Goal: Task Accomplishment & Management: Use online tool/utility

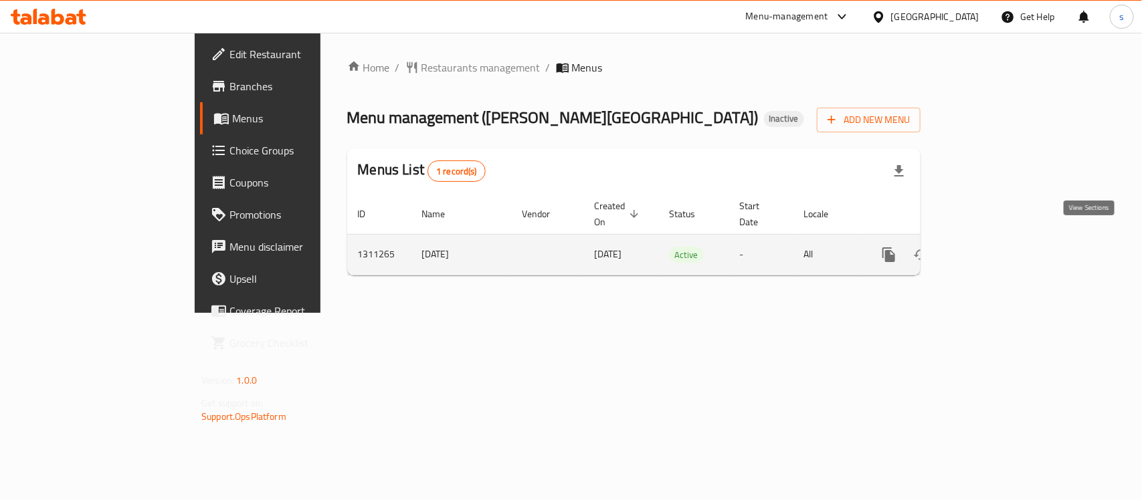
click at [991, 249] on icon "enhanced table" at bounding box center [985, 255] width 12 height 12
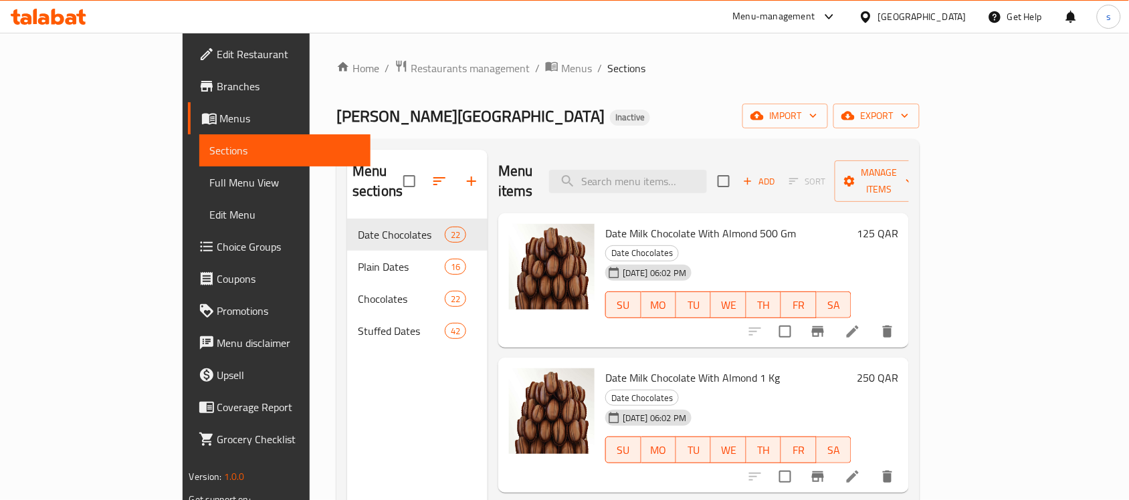
click at [67, 15] on icon at bounding box center [71, 18] width 11 height 11
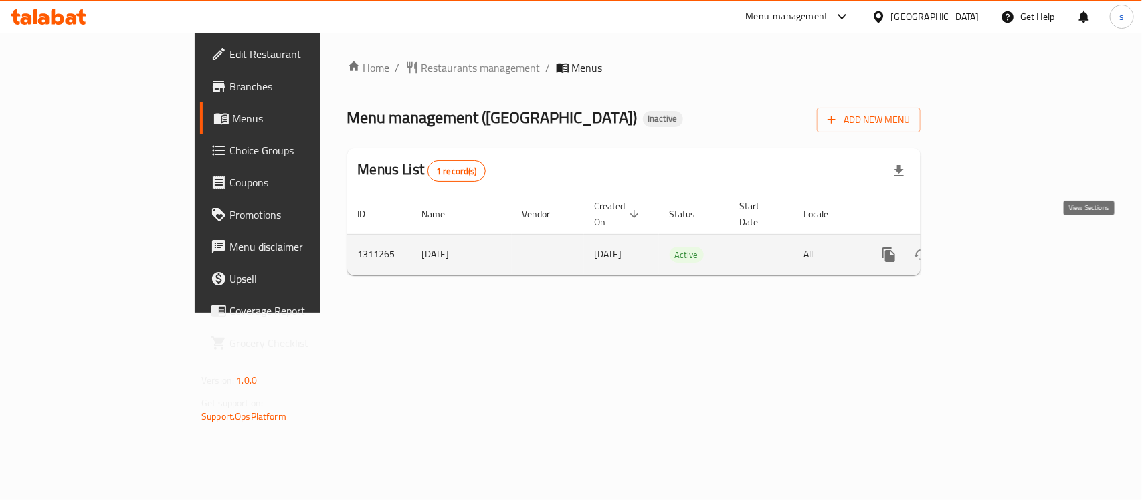
click at [1001, 239] on link "enhanced table" at bounding box center [985, 255] width 32 height 32
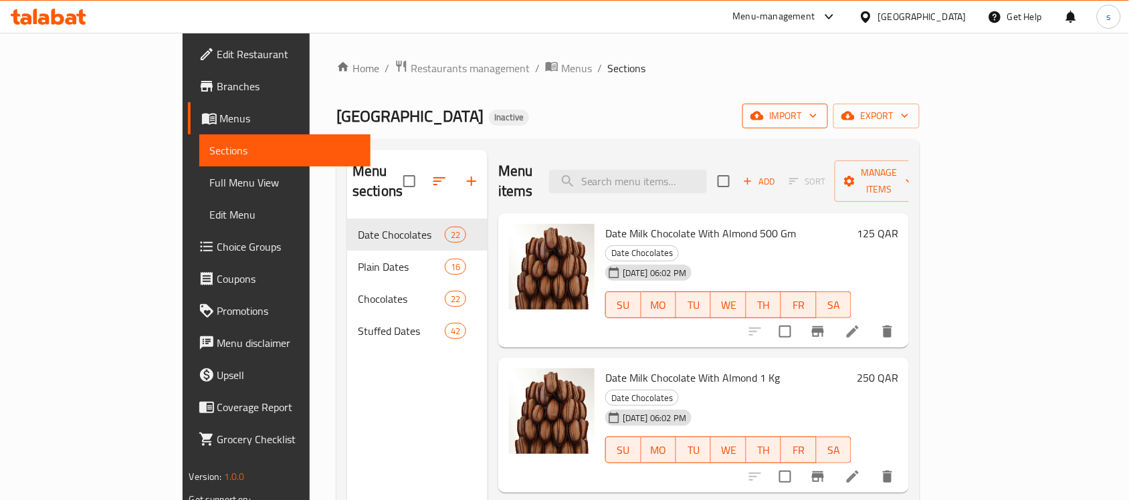
click at [817, 114] on span "import" at bounding box center [785, 116] width 64 height 17
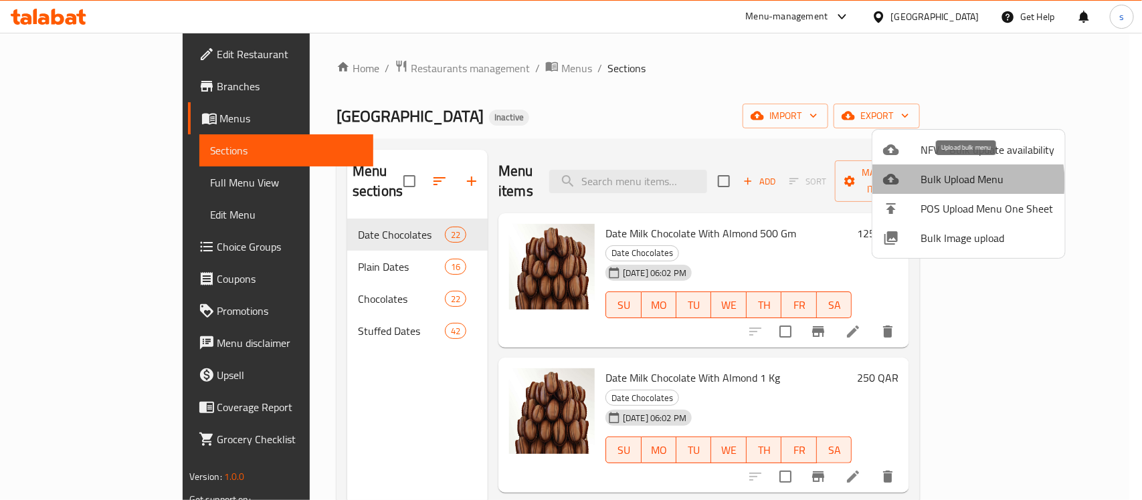
click at [952, 182] on span "Bulk Upload Menu" at bounding box center [987, 179] width 134 height 16
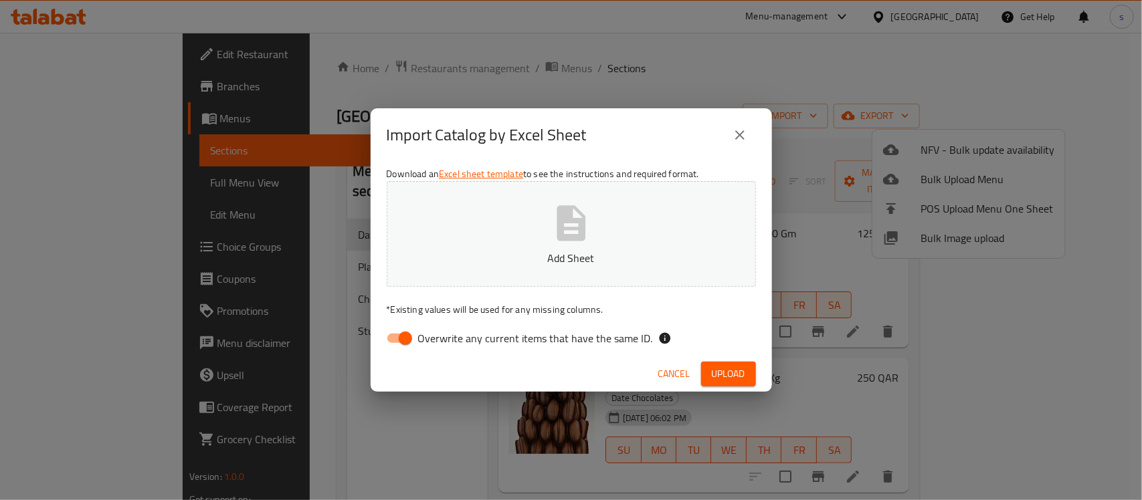
click at [403, 335] on input "Overwrite any current items that have the same ID." at bounding box center [405, 338] width 76 height 25
checkbox input "false"
click at [565, 224] on icon "button" at bounding box center [571, 223] width 43 height 43
click at [728, 375] on span "Upload" at bounding box center [728, 374] width 33 height 17
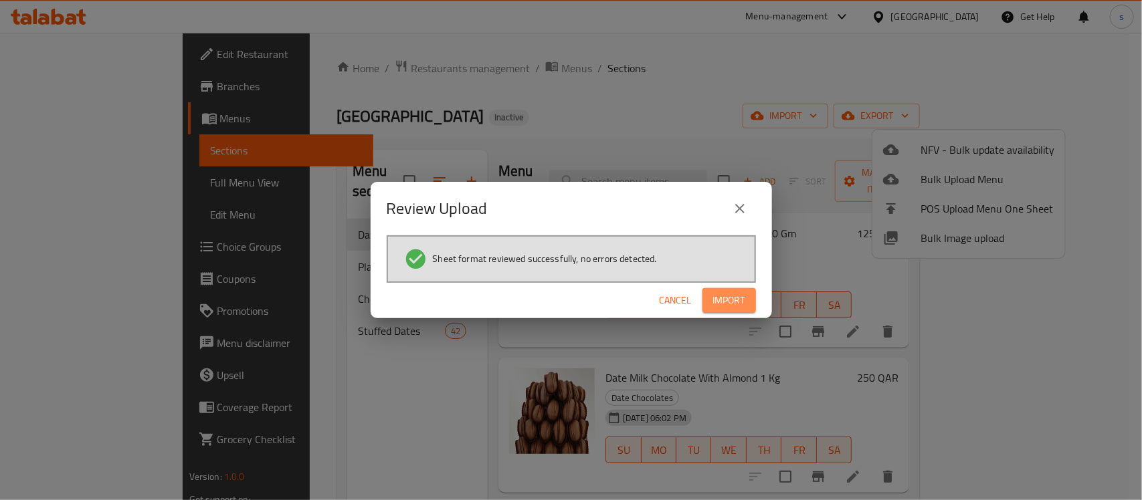
click at [733, 298] on span "Import" at bounding box center [729, 300] width 32 height 17
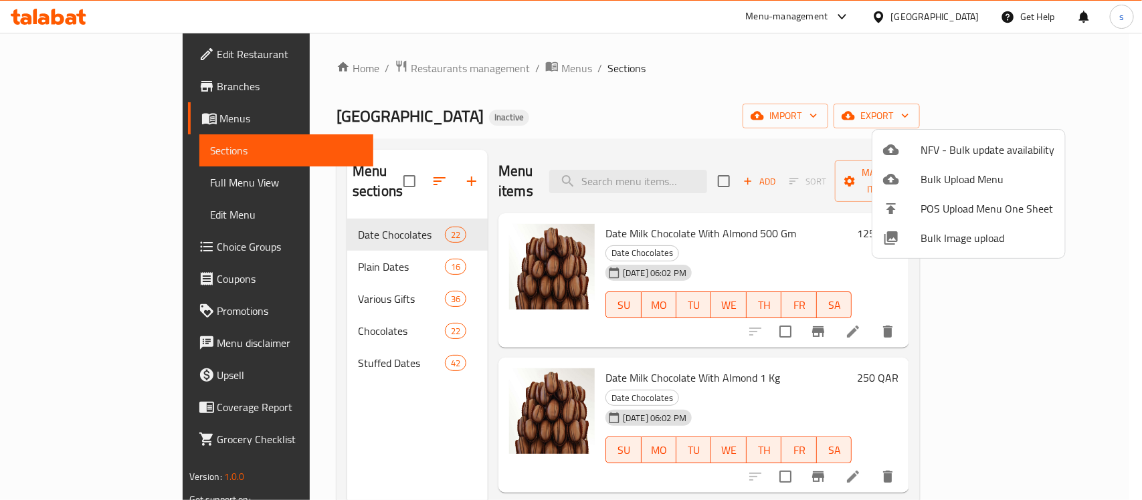
click at [71, 181] on div at bounding box center [571, 250] width 1142 height 500
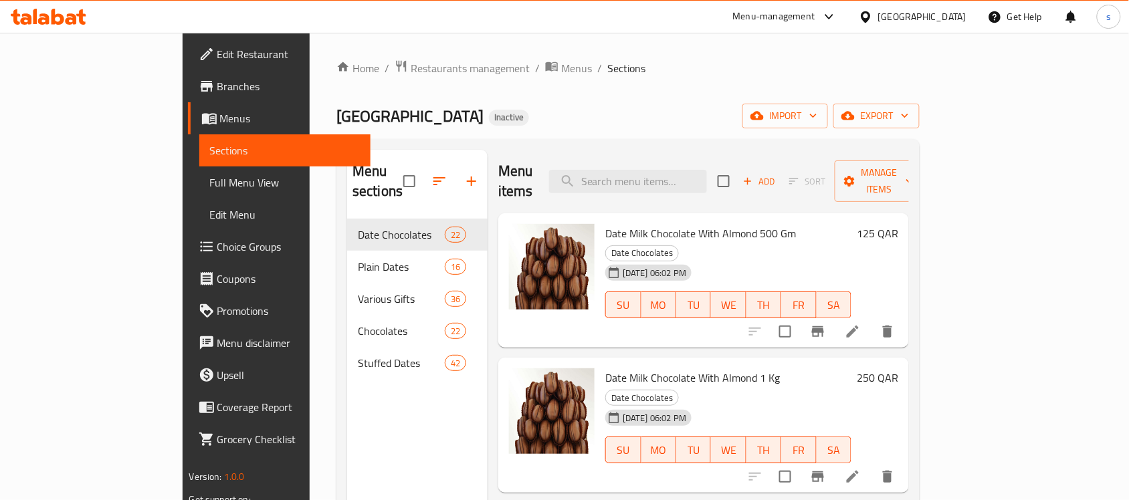
click at [210, 181] on span "Full Menu View" at bounding box center [285, 183] width 151 height 16
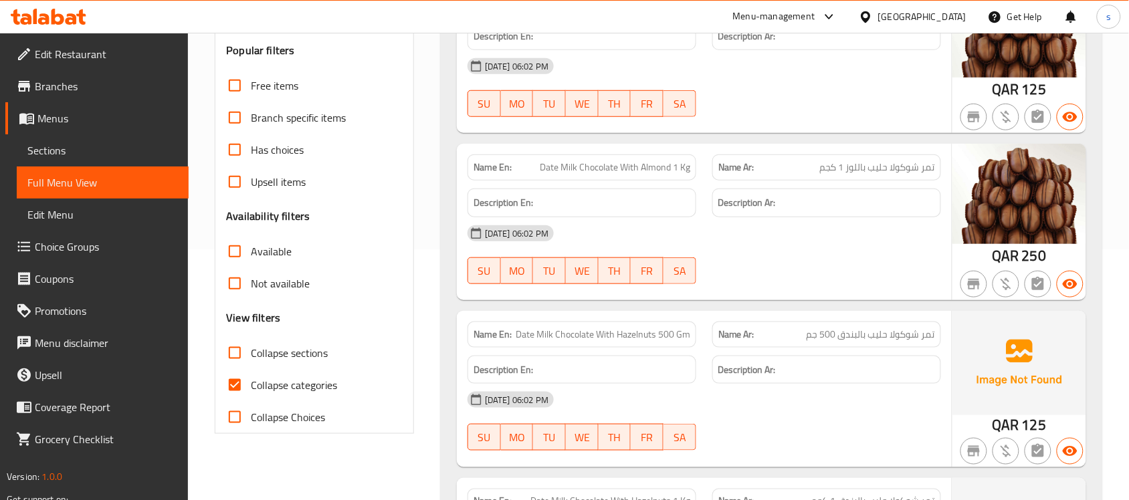
scroll to position [334, 0]
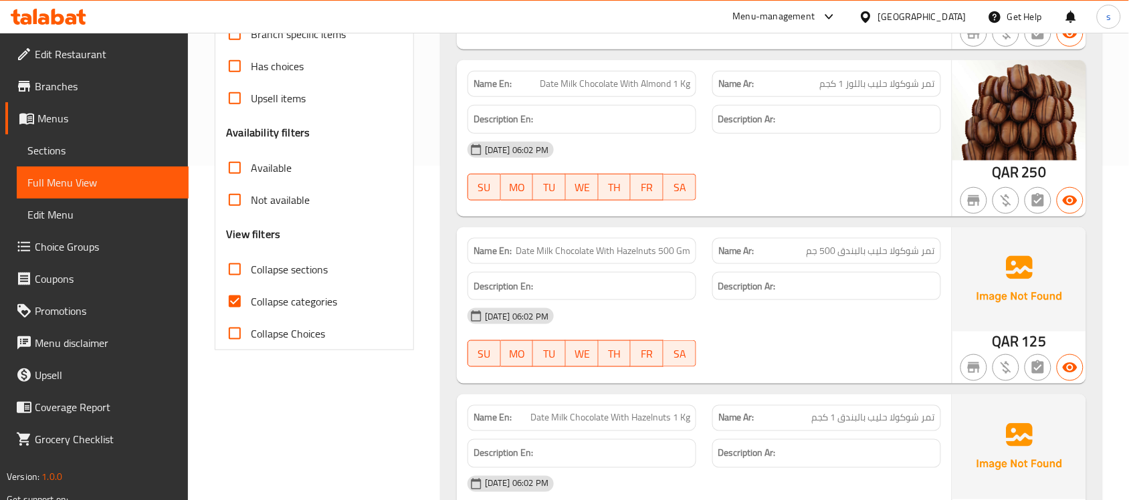
click at [264, 298] on span "Collapse categories" at bounding box center [294, 302] width 86 height 16
click at [251, 298] on input "Collapse categories" at bounding box center [235, 302] width 32 height 32
checkbox input "false"
click at [308, 272] on span "Collapse sections" at bounding box center [289, 270] width 77 height 16
click at [251, 272] on input "Collapse sections" at bounding box center [235, 270] width 32 height 32
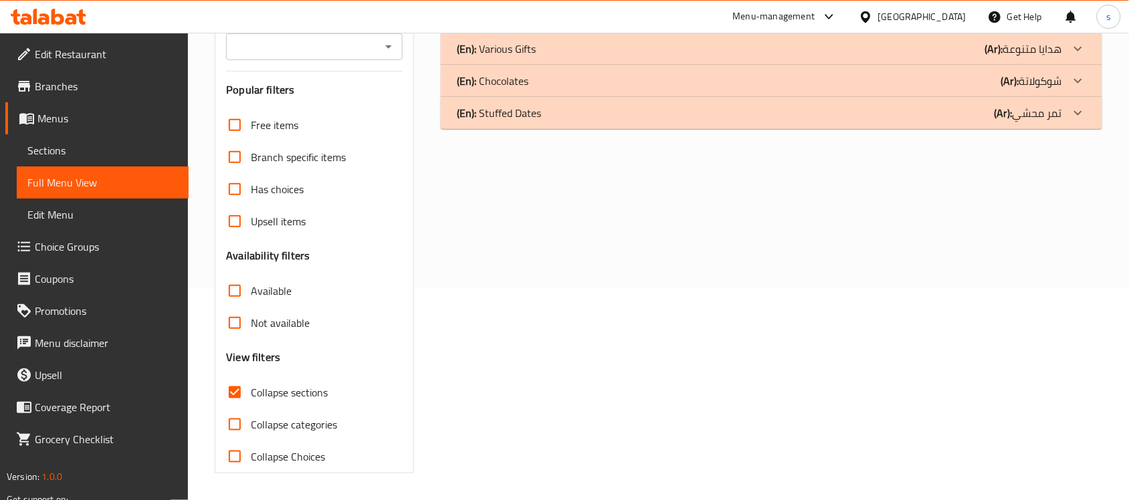
scroll to position [128, 0]
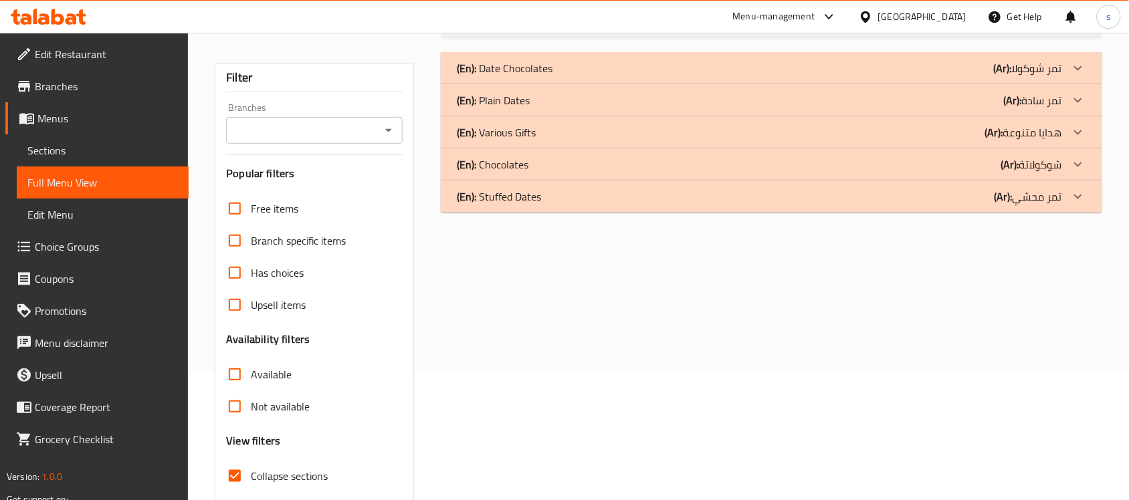
click at [553, 134] on div "(En): Various Gifts (Ar): هدايا متنوعة" at bounding box center [759, 132] width 605 height 16
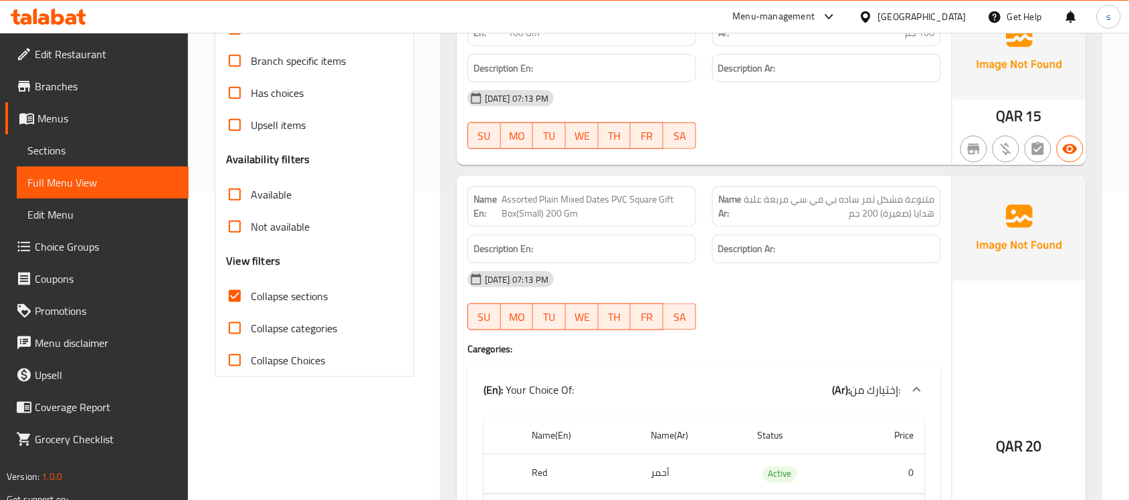
scroll to position [391, 0]
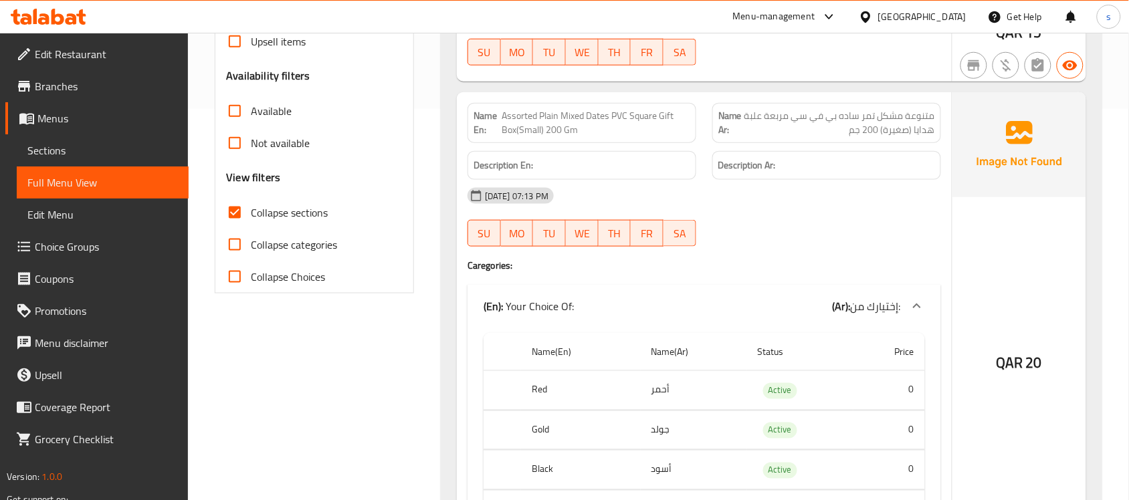
click at [273, 216] on span "Collapse sections" at bounding box center [289, 213] width 77 height 16
click at [251, 216] on input "Collapse sections" at bounding box center [235, 213] width 32 height 32
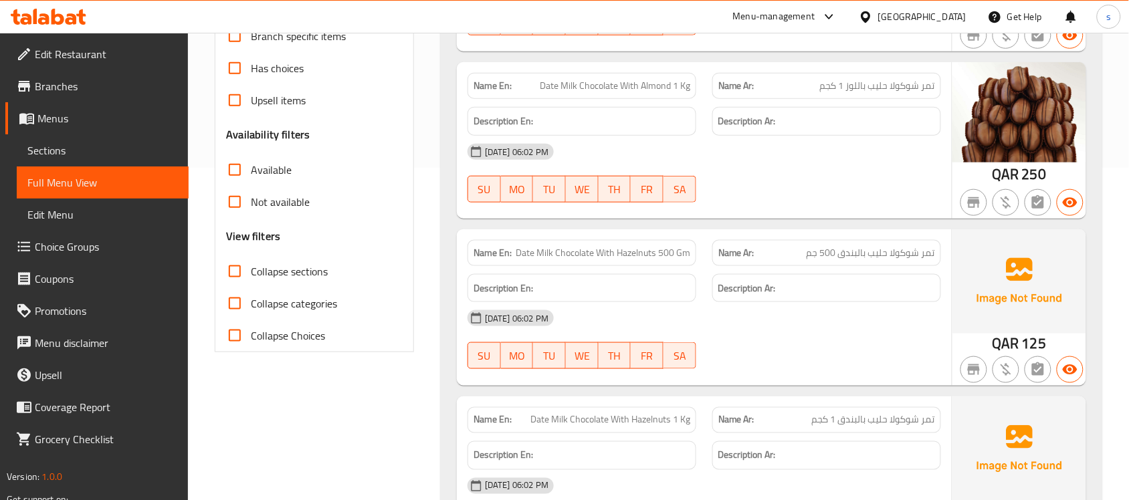
scroll to position [334, 0]
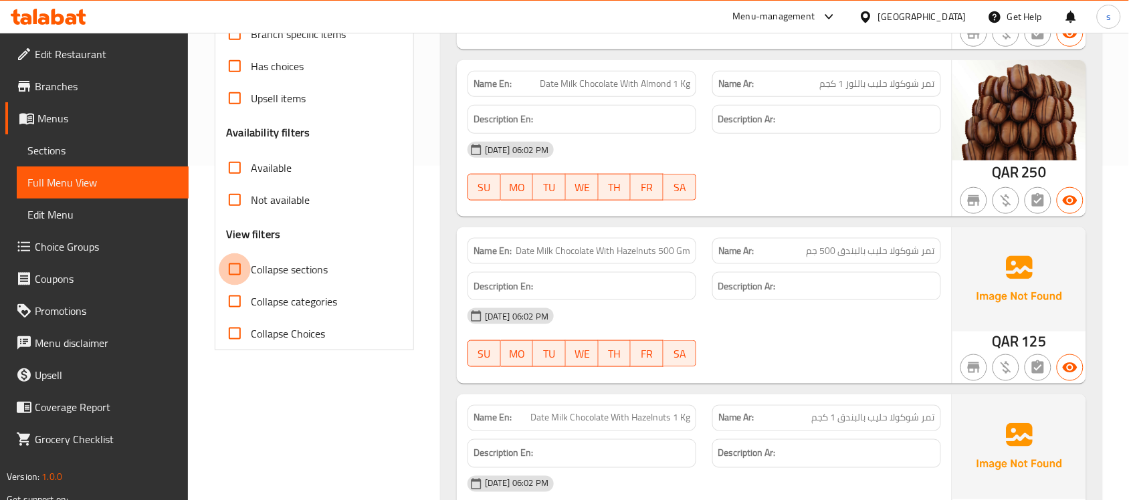
click at [237, 270] on input "Collapse sections" at bounding box center [235, 270] width 32 height 32
checkbox input "true"
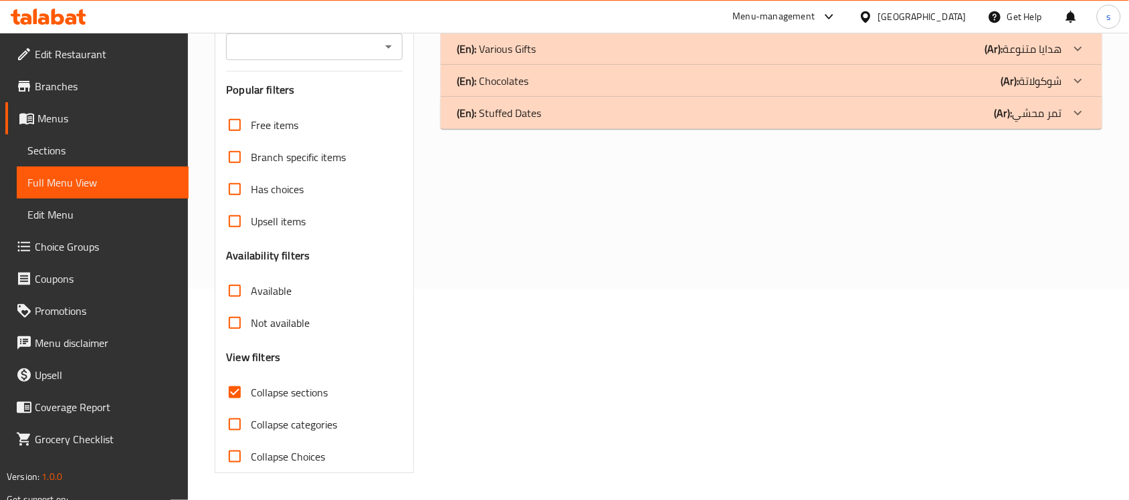
scroll to position [211, 0]
